Goal: Navigation & Orientation: Find specific page/section

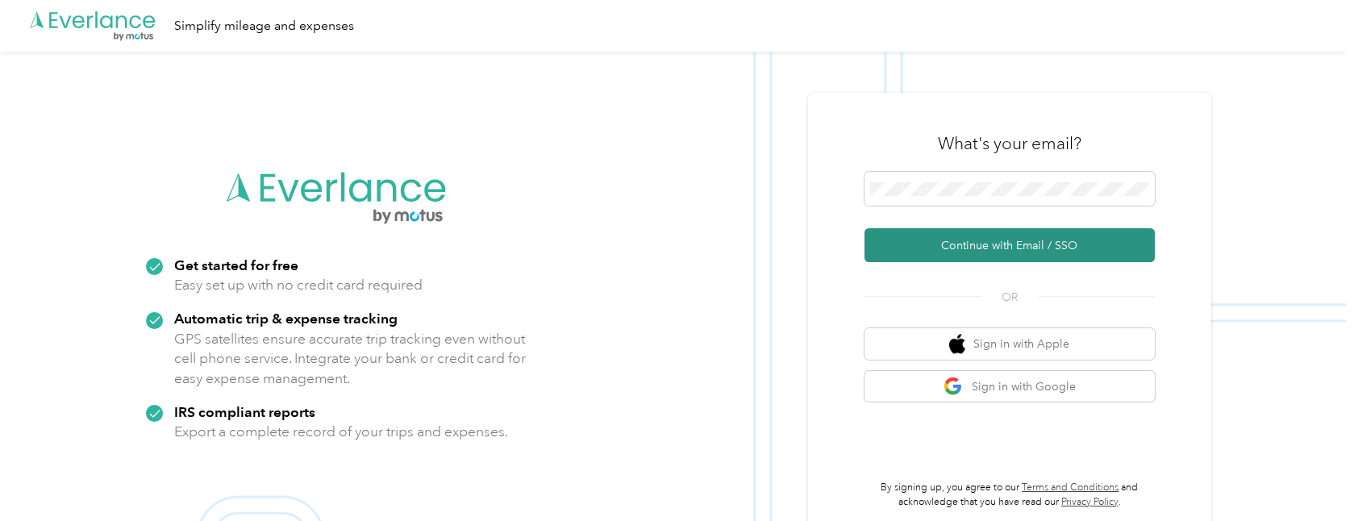
drag, startPoint x: 967, startPoint y: 240, endPoint x: 960, endPoint y: 232, distance: 10.3
click at [961, 249] on button "Continue with Email / SSO" at bounding box center [1009, 245] width 290 height 34
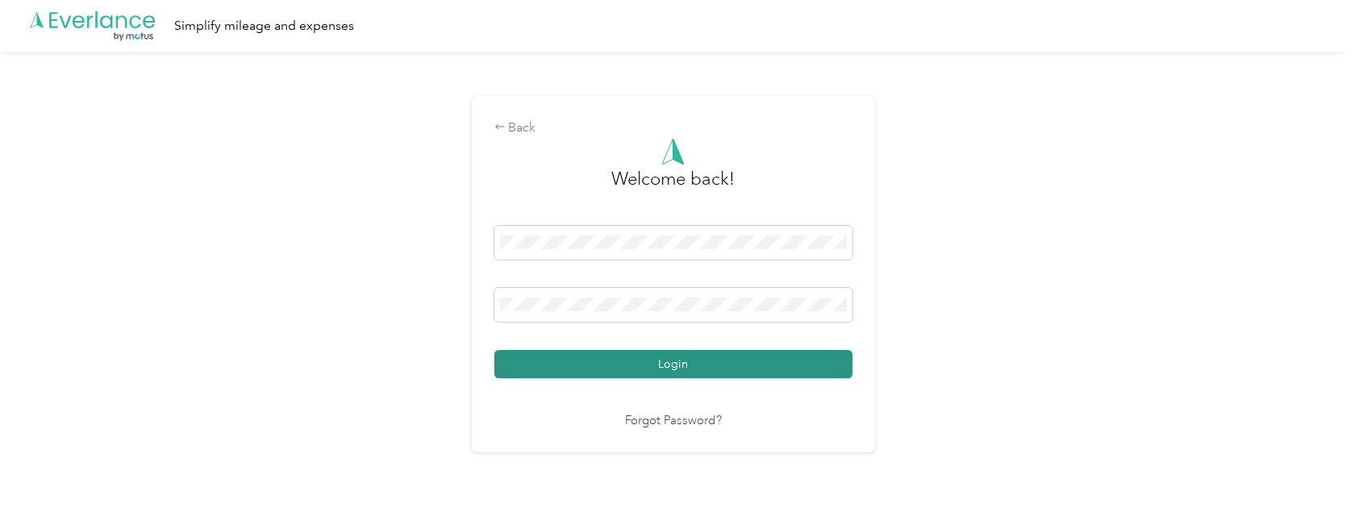
click at [623, 350] on button "Login" at bounding box center [673, 364] width 358 height 28
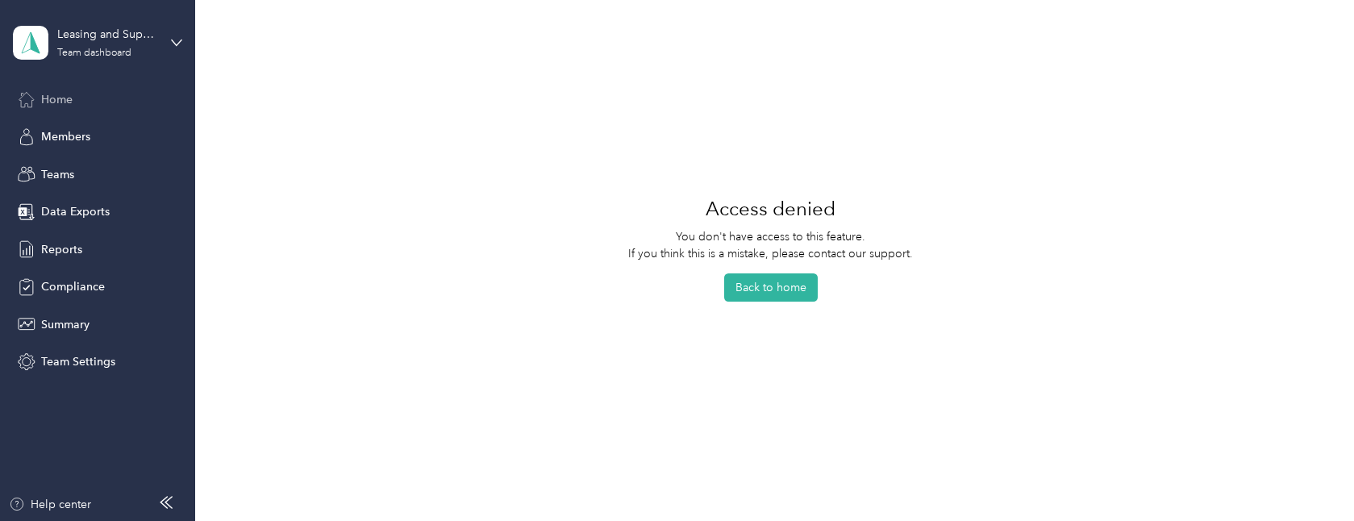
click at [58, 96] on span "Home" at bounding box center [56, 99] width 31 height 17
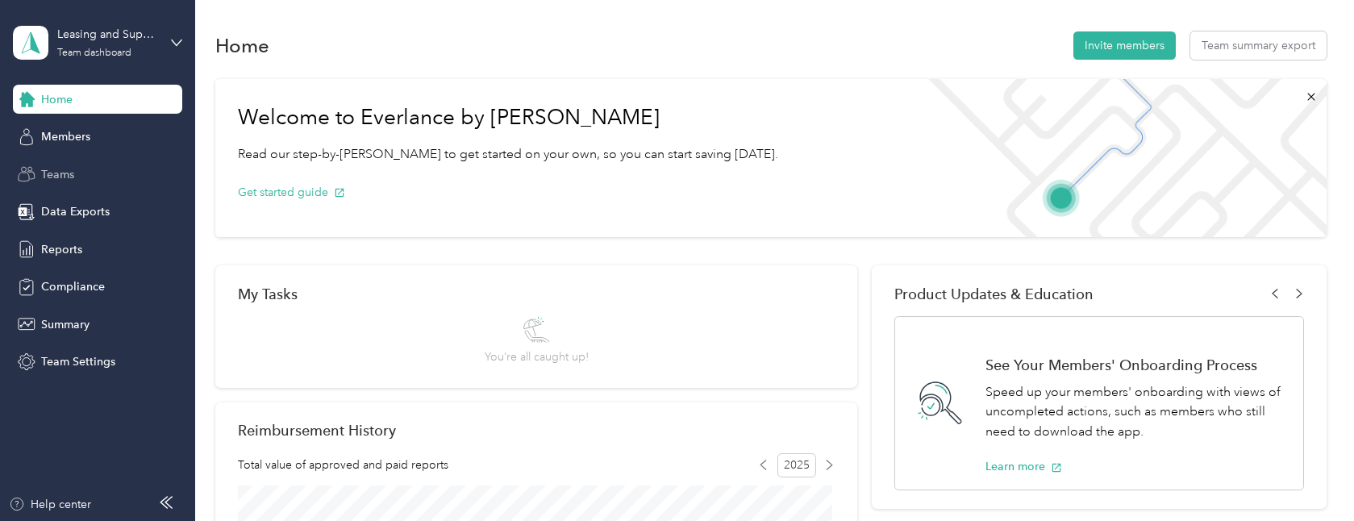
click at [69, 169] on span "Teams" at bounding box center [57, 174] width 33 height 17
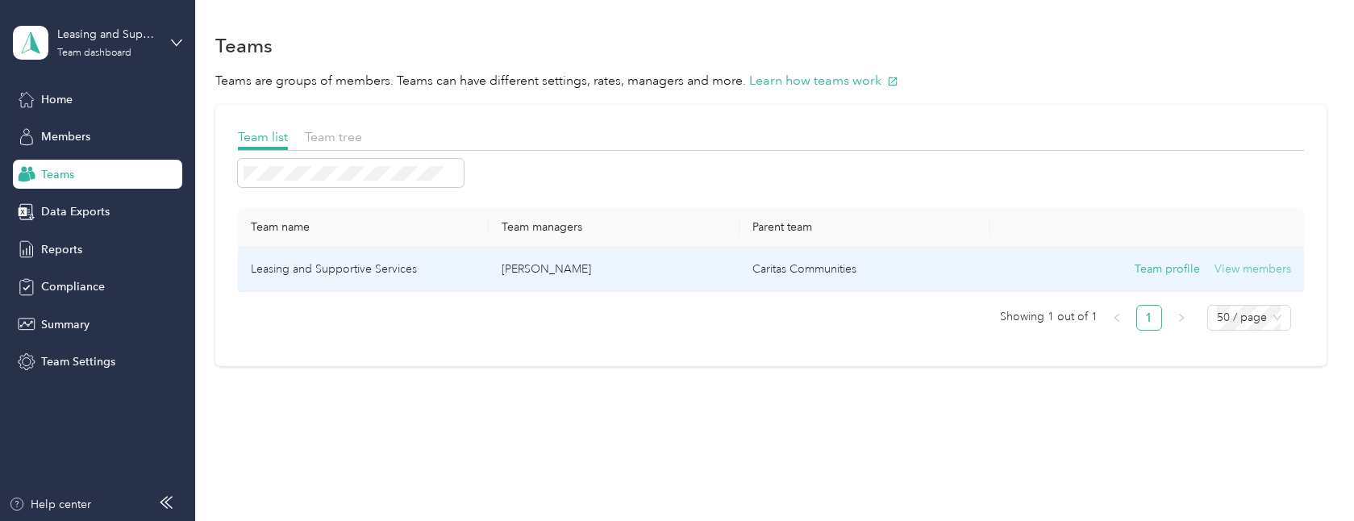
click at [1253, 263] on button "View members" at bounding box center [1252, 269] width 77 height 18
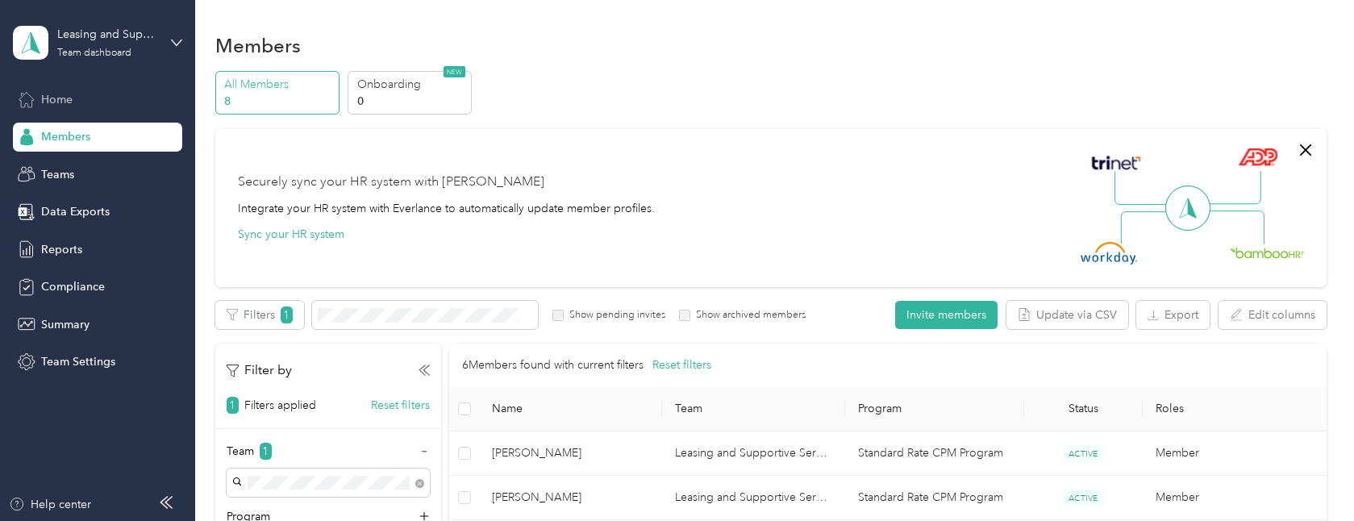
click at [63, 102] on span "Home" at bounding box center [56, 99] width 31 height 17
